Goal: Find specific page/section: Find specific page/section

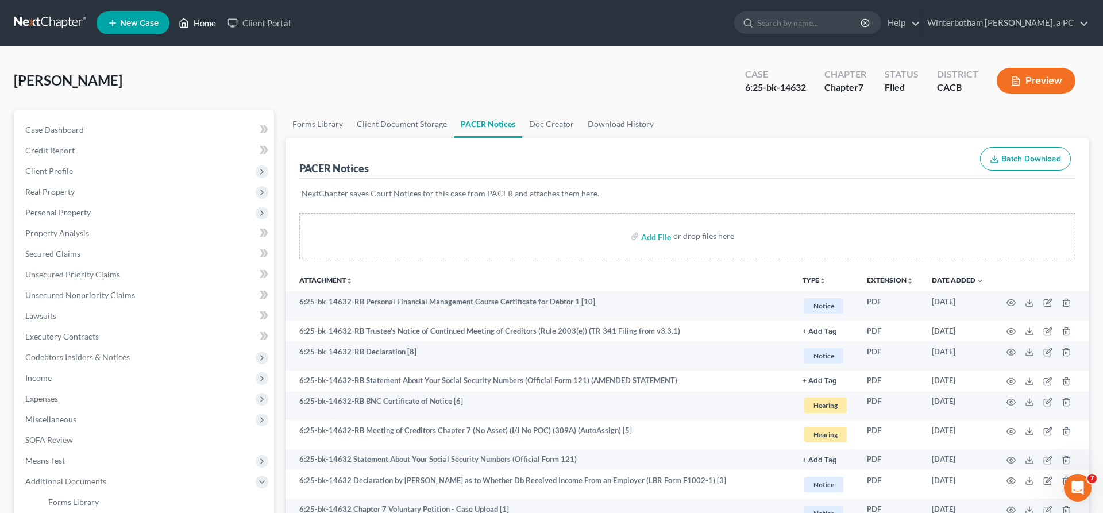
click at [173, 21] on link "Home" at bounding box center [197, 23] width 49 height 21
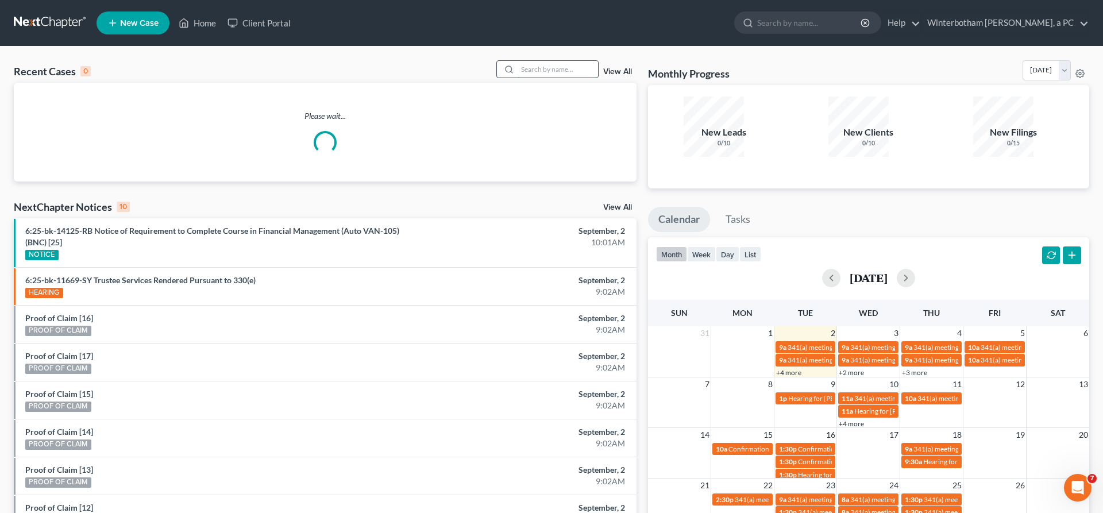
click at [570, 61] on input "search" at bounding box center [557, 69] width 80 height 17
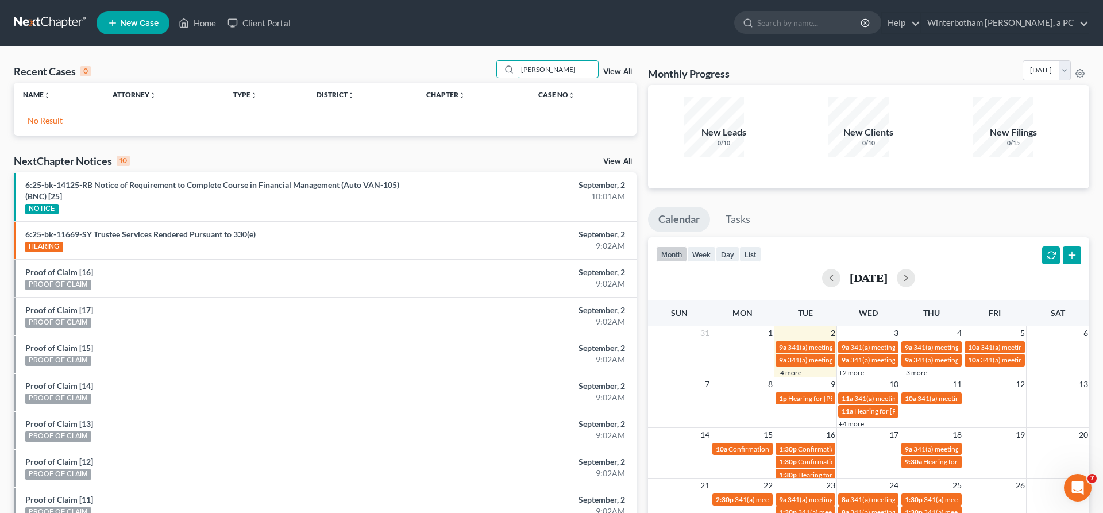
drag, startPoint x: 578, startPoint y: 55, endPoint x: 298, endPoint y: 44, distance: 281.1
click at [517, 61] on input "[PERSON_NAME]" at bounding box center [557, 69] width 80 height 17
type input "g"
type input "[PERSON_NAME]"
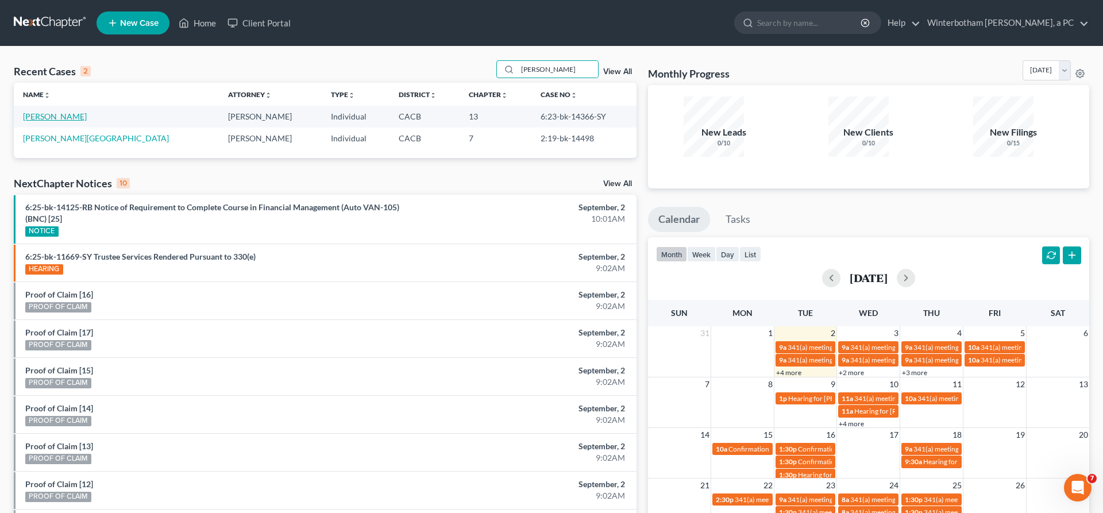
click at [55, 111] on link "[PERSON_NAME]" at bounding box center [55, 116] width 64 height 10
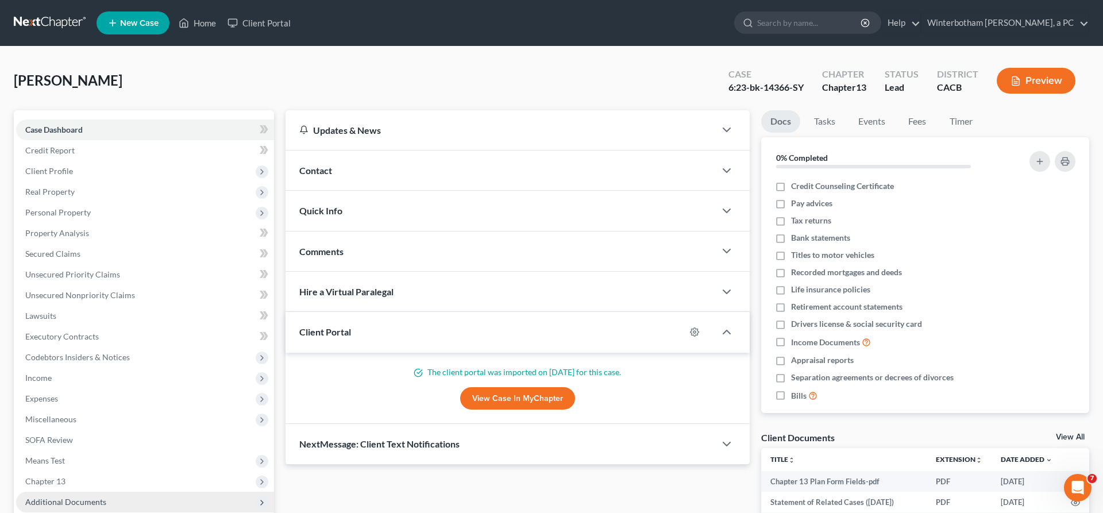
click at [48, 497] on span "Additional Documents" at bounding box center [65, 502] width 81 height 10
